Goal: Task Accomplishment & Management: Use online tool/utility

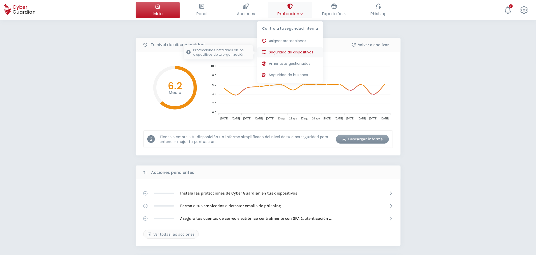
click at [283, 51] on span "Seguridad de dispositivos" at bounding box center [291, 52] width 44 height 5
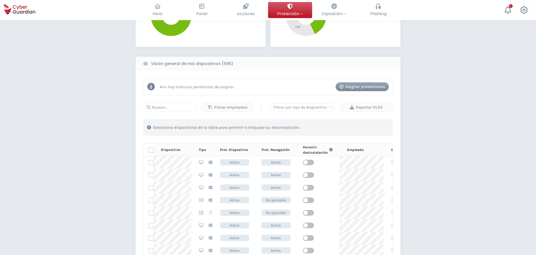
scroll to position [196, 0]
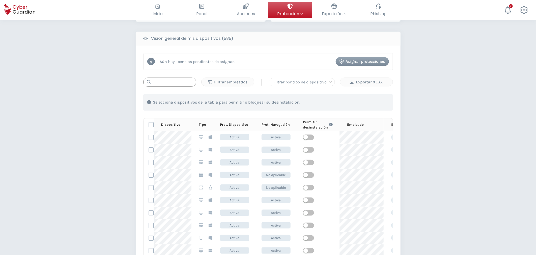
click at [171, 82] on input "text" at bounding box center [169, 82] width 53 height 9
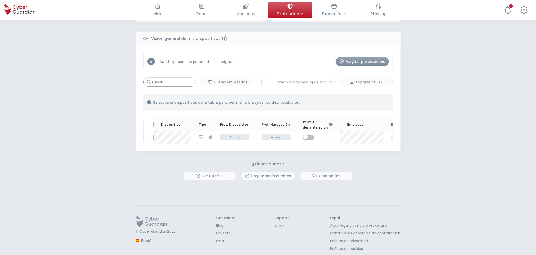
type input "uas76"
